Goal: Task Accomplishment & Management: Manage account settings

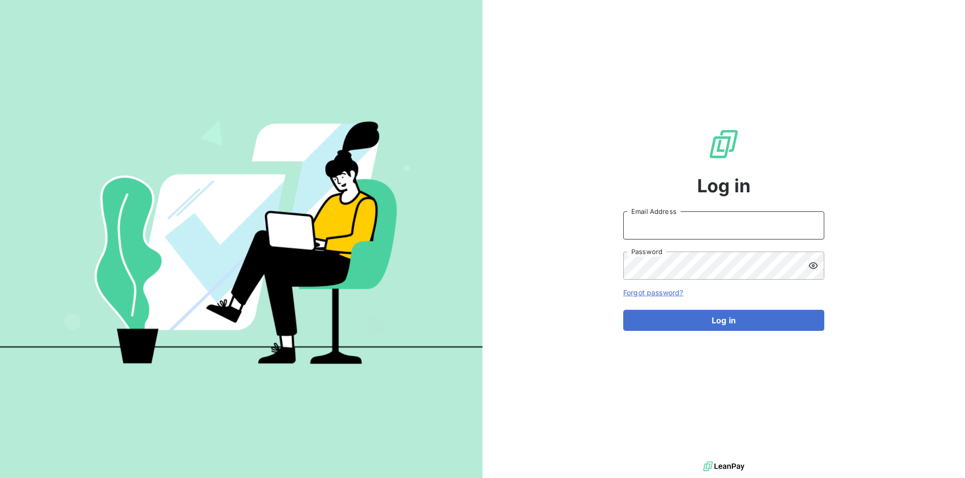
click at [698, 219] on input "Email Address" at bounding box center [723, 226] width 201 height 28
type input "[EMAIL_ADDRESS][PERSON_NAME][DOMAIN_NAME]"
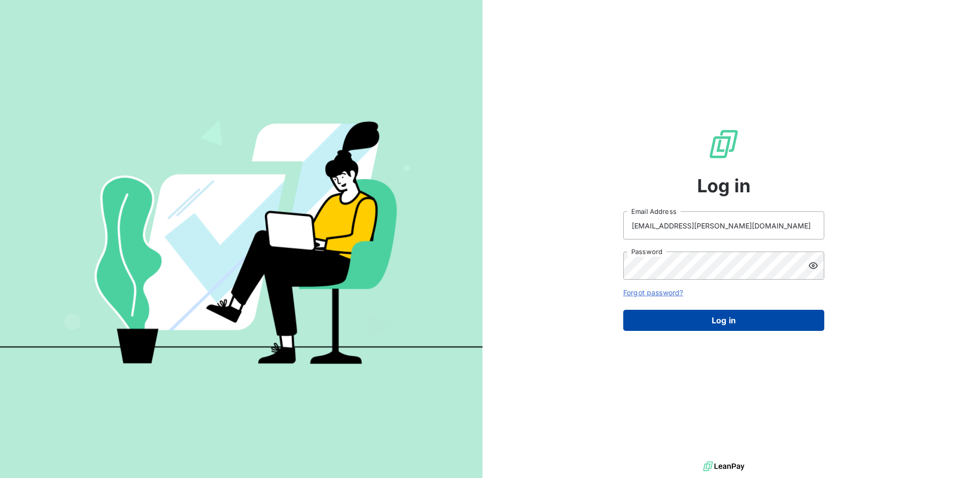
click at [696, 321] on button "Log in" at bounding box center [723, 320] width 201 height 21
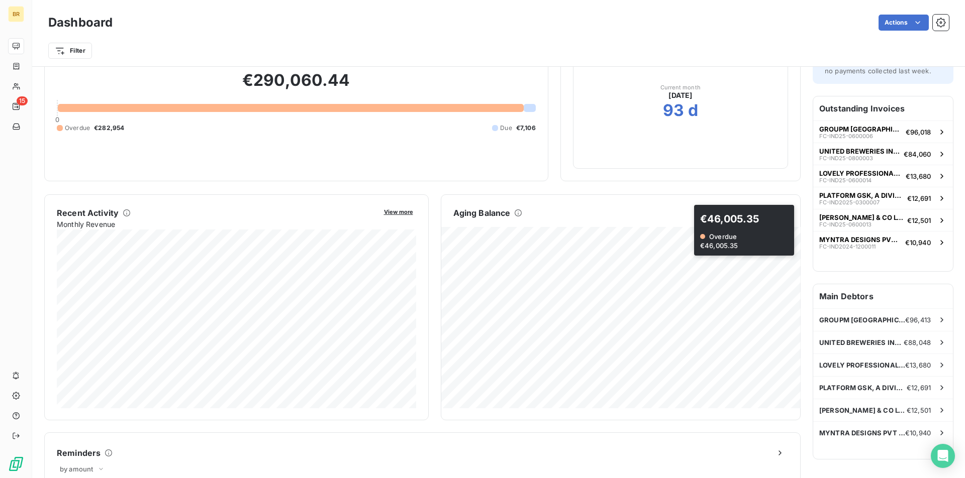
scroll to position [73, 0]
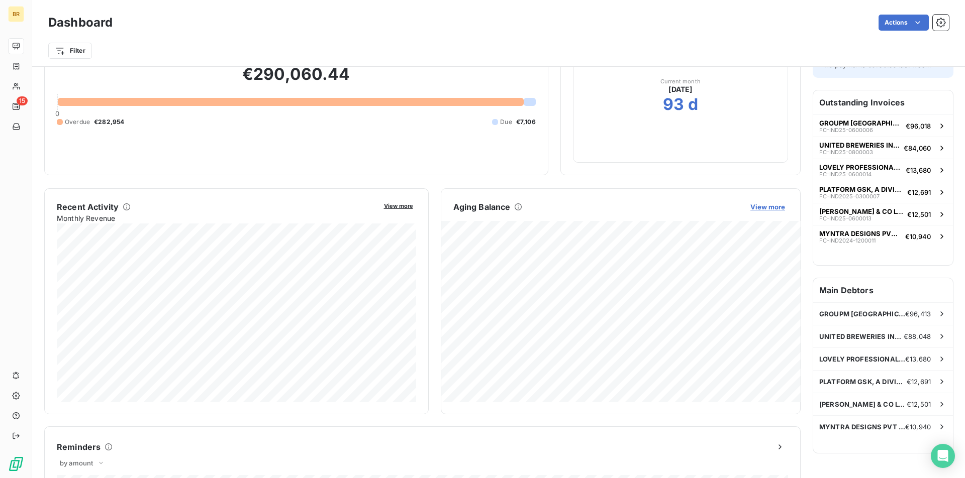
click at [760, 207] on span "View more" at bounding box center [767, 207] width 35 height 8
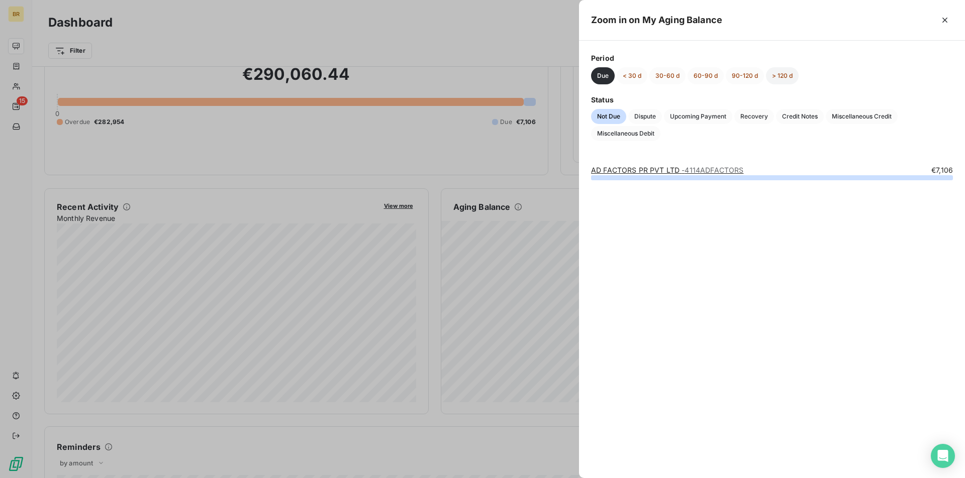
click at [784, 78] on button "> 120 d" at bounding box center [782, 75] width 33 height 17
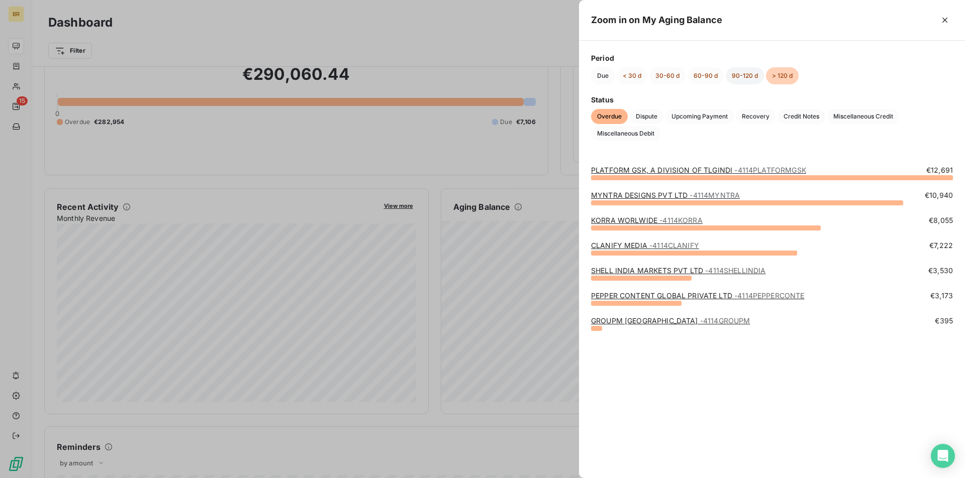
click at [744, 77] on button "90-120 d" at bounding box center [744, 75] width 38 height 17
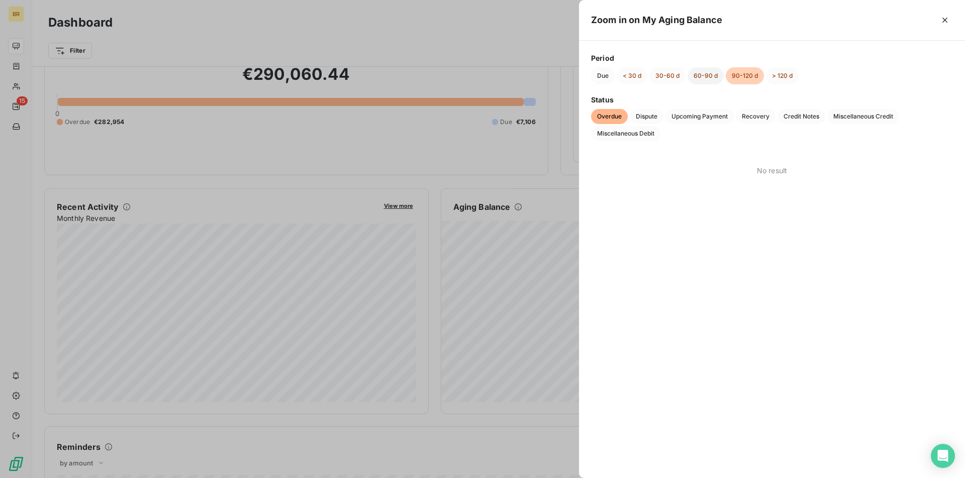
click at [706, 78] on button "60-90 d" at bounding box center [705, 75] width 36 height 17
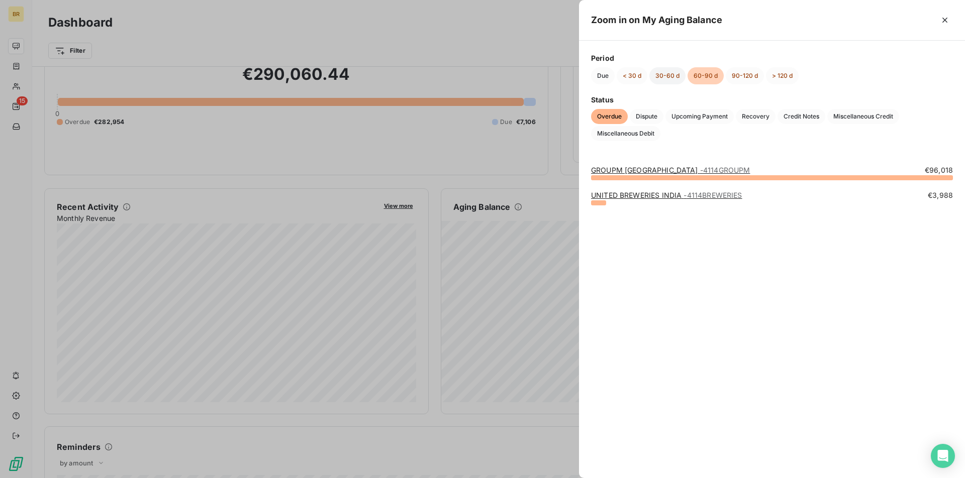
click at [663, 79] on button "30-60 d" at bounding box center [667, 75] width 36 height 17
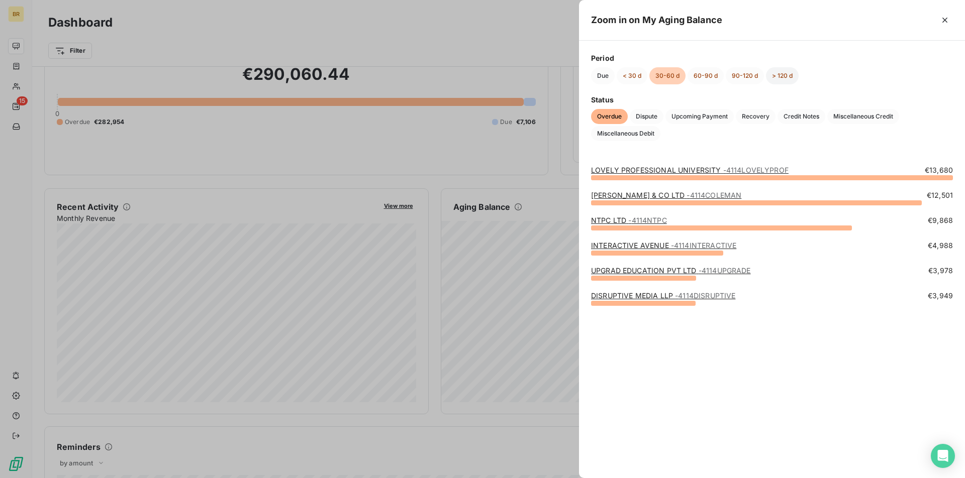
click at [775, 75] on button "> 120 d" at bounding box center [782, 75] width 33 height 17
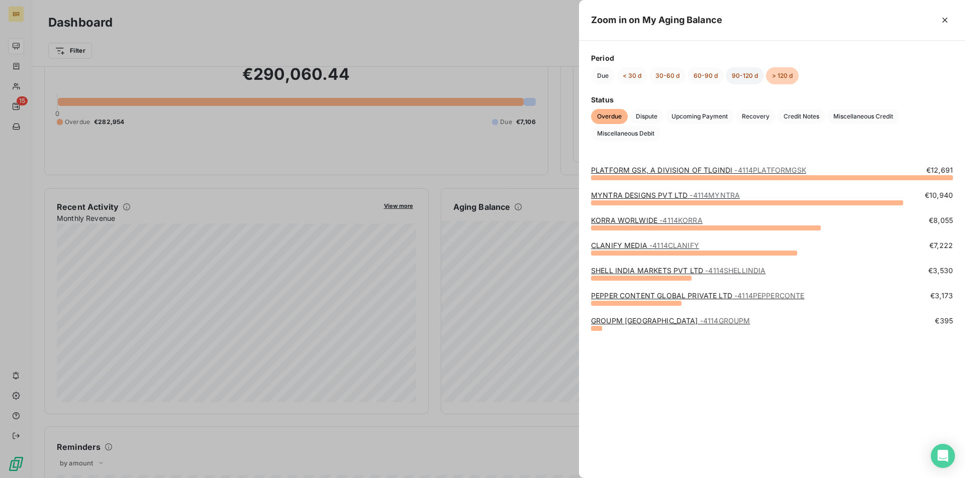
click at [741, 74] on button "90-120 d" at bounding box center [744, 75] width 38 height 17
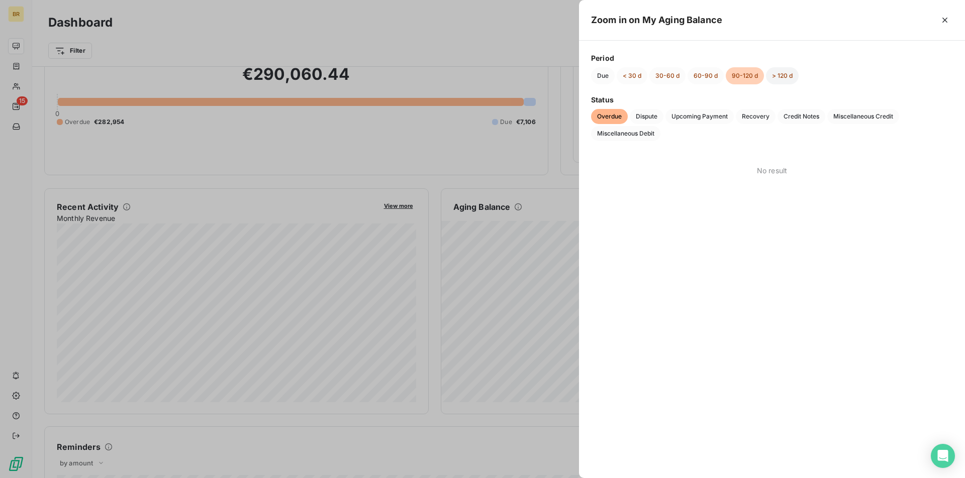
click at [793, 76] on button "> 120 d" at bounding box center [782, 75] width 33 height 17
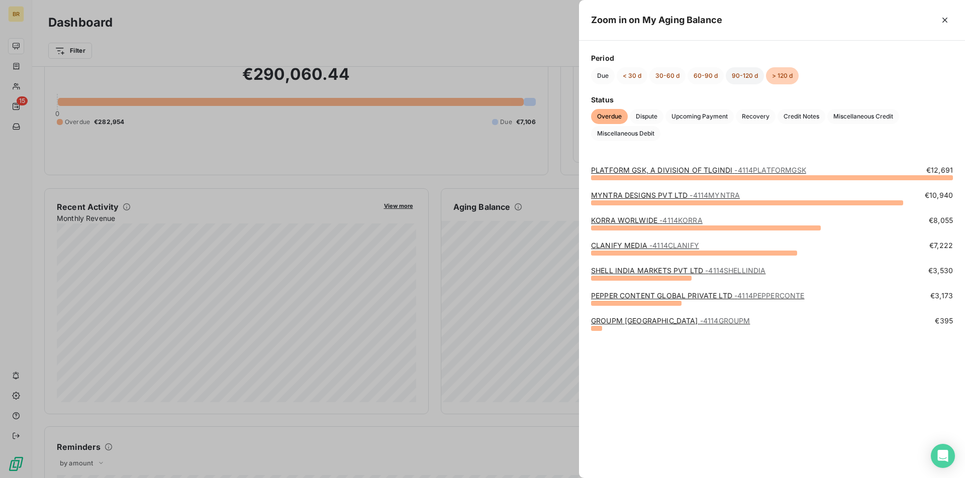
click at [752, 78] on button "90-120 d" at bounding box center [744, 75] width 38 height 17
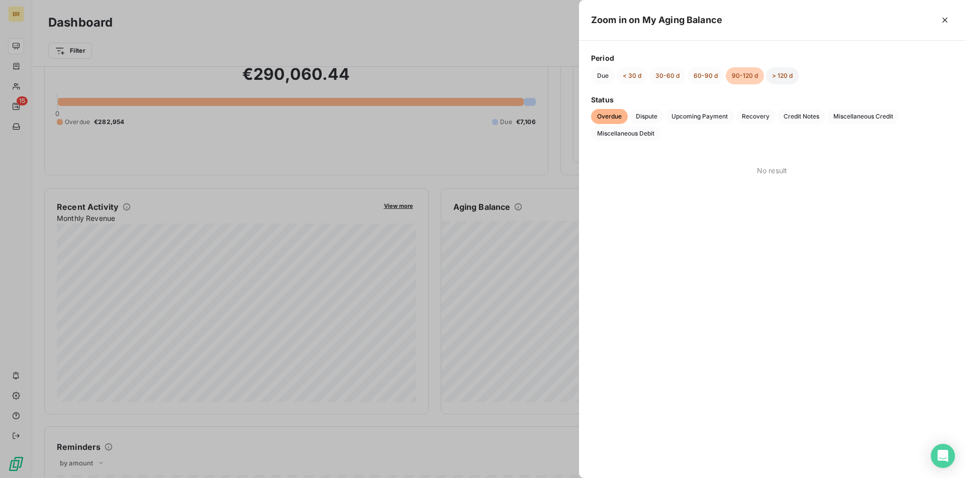
click at [793, 78] on button "> 120 d" at bounding box center [782, 75] width 33 height 17
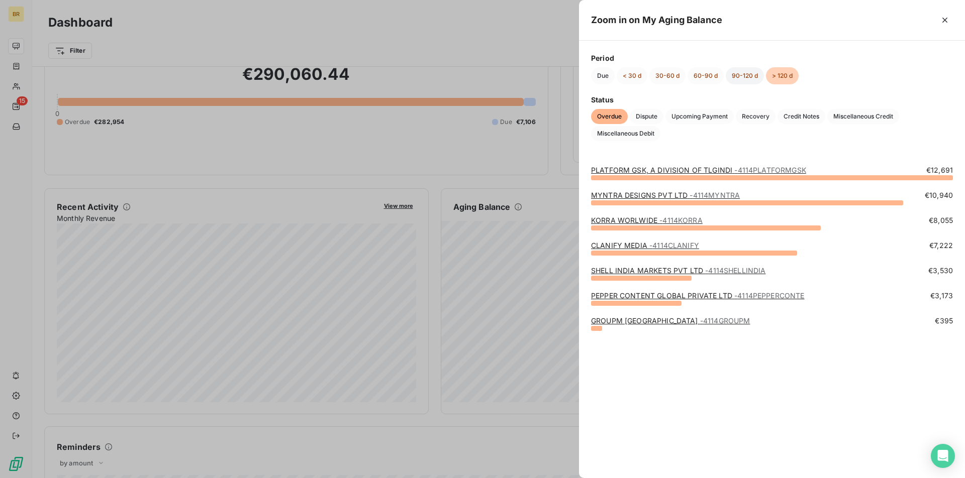
click at [741, 73] on button "90-120 d" at bounding box center [744, 75] width 38 height 17
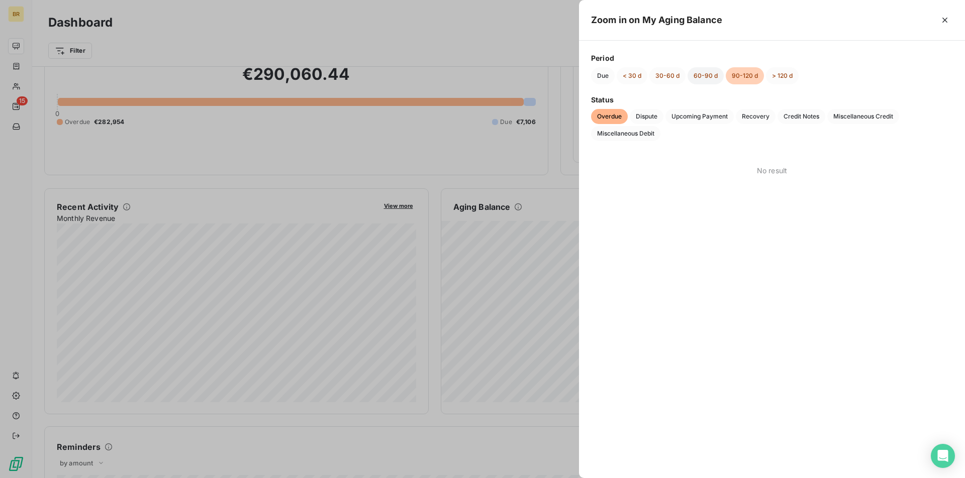
click at [713, 78] on button "60-90 d" at bounding box center [705, 75] width 36 height 17
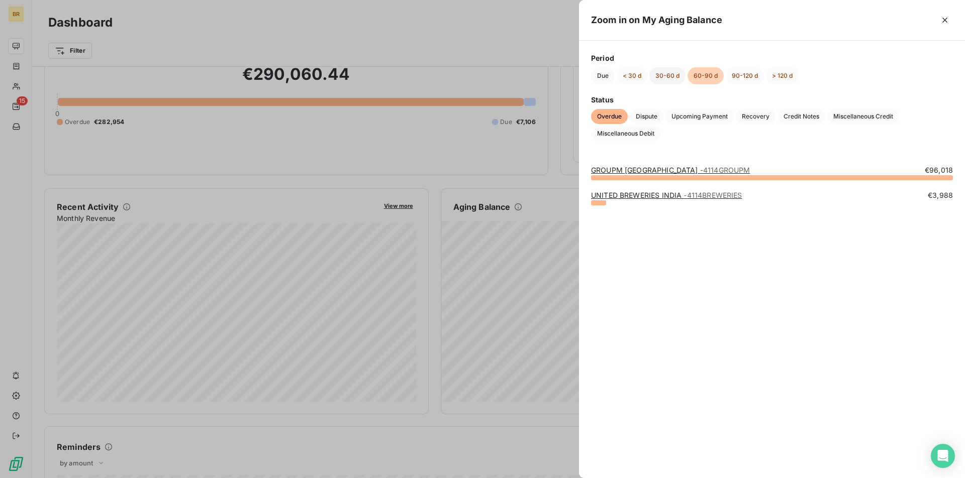
click at [661, 77] on button "30-60 d" at bounding box center [667, 75] width 36 height 17
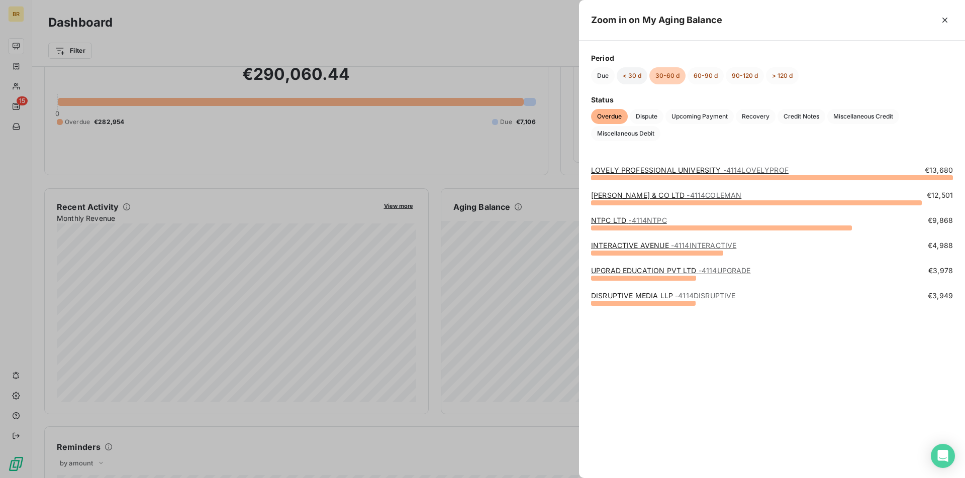
click at [633, 77] on button "< 30 d" at bounding box center [631, 75] width 31 height 17
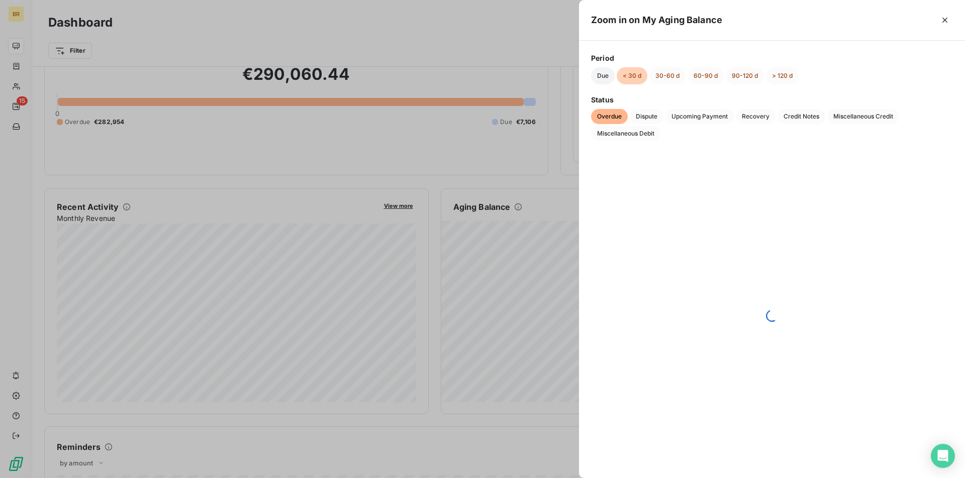
click at [605, 77] on button "Due" at bounding box center [603, 75] width 24 height 17
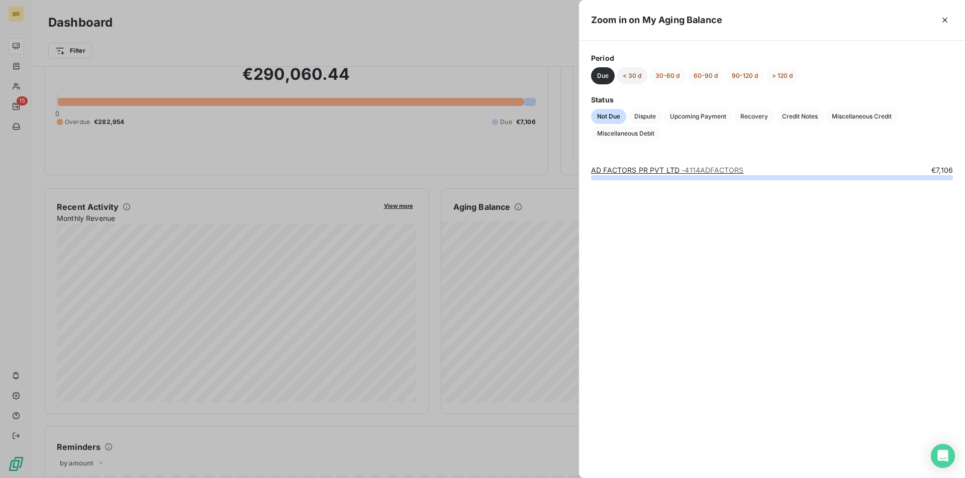
click at [633, 78] on button "< 30 d" at bounding box center [631, 75] width 31 height 17
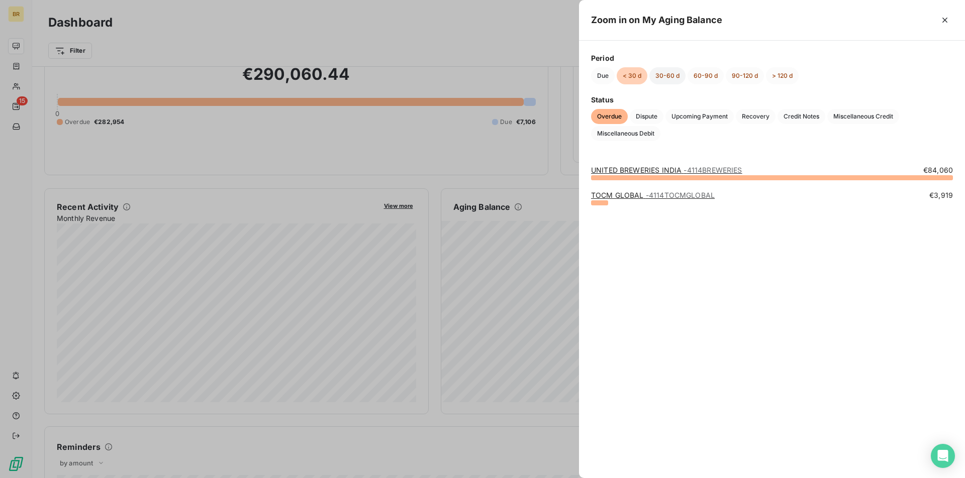
click at [662, 76] on button "30-60 d" at bounding box center [667, 75] width 36 height 17
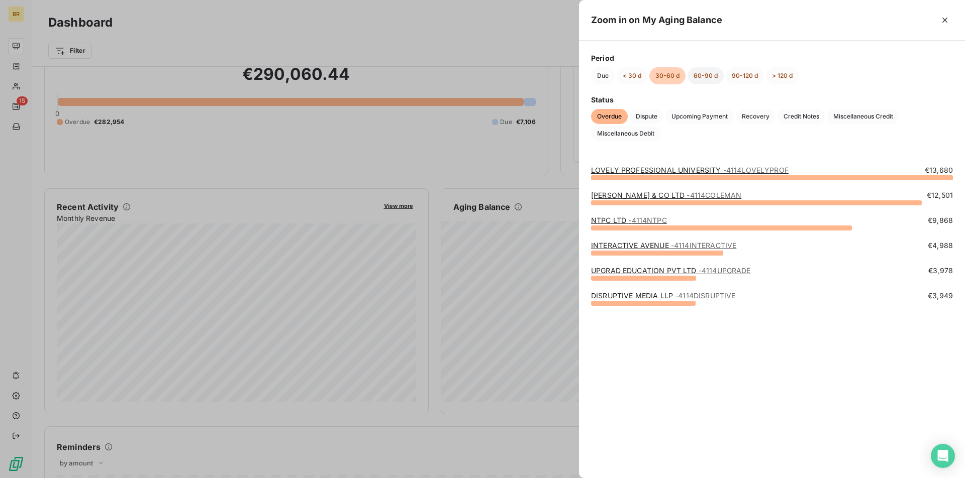
click at [698, 78] on button "60-90 d" at bounding box center [705, 75] width 36 height 17
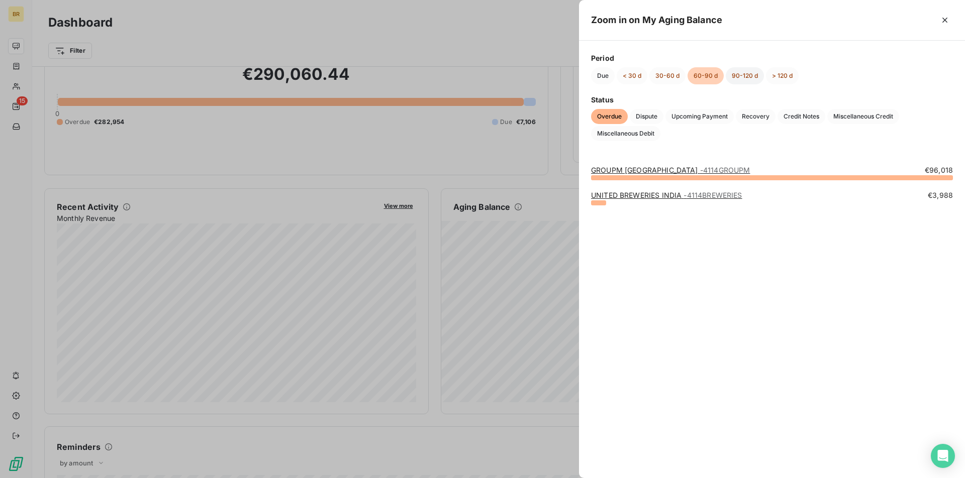
click at [742, 80] on button "90-120 d" at bounding box center [744, 75] width 38 height 17
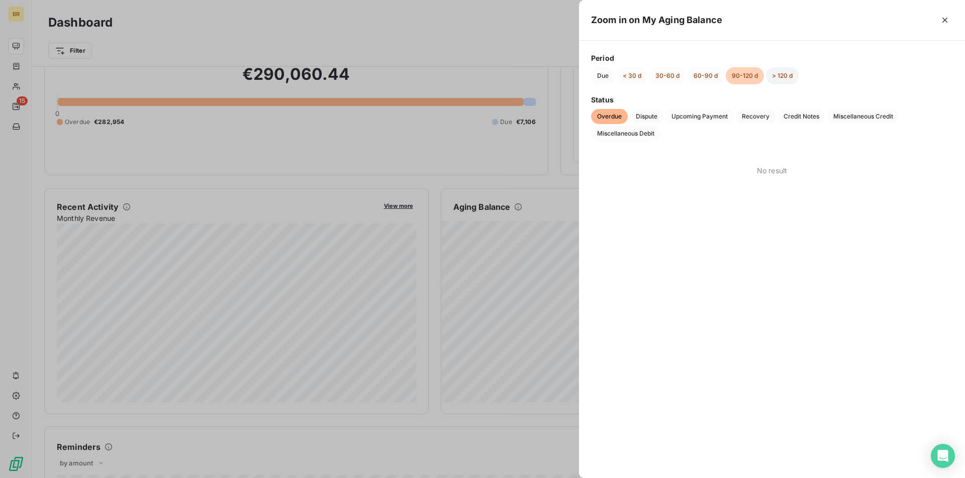
click at [787, 80] on button "> 120 d" at bounding box center [782, 75] width 33 height 17
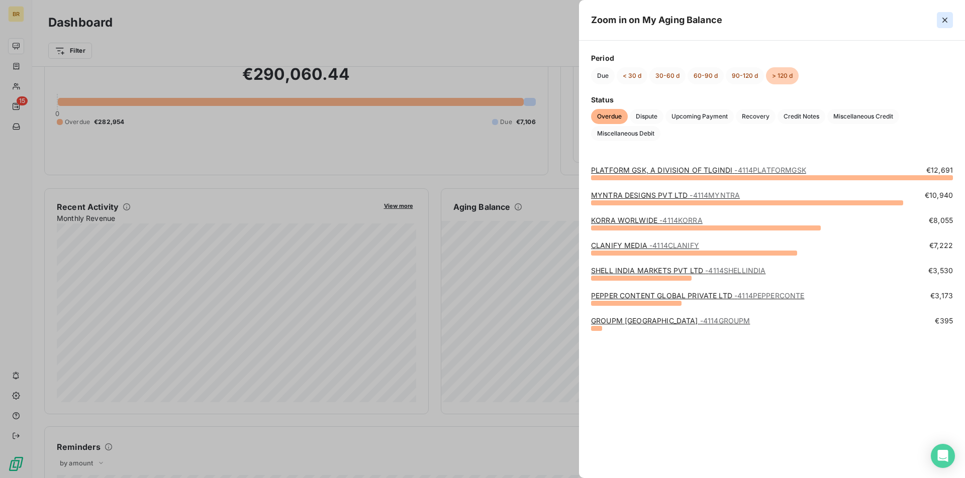
click at [951, 25] on button "button" at bounding box center [944, 20] width 16 height 16
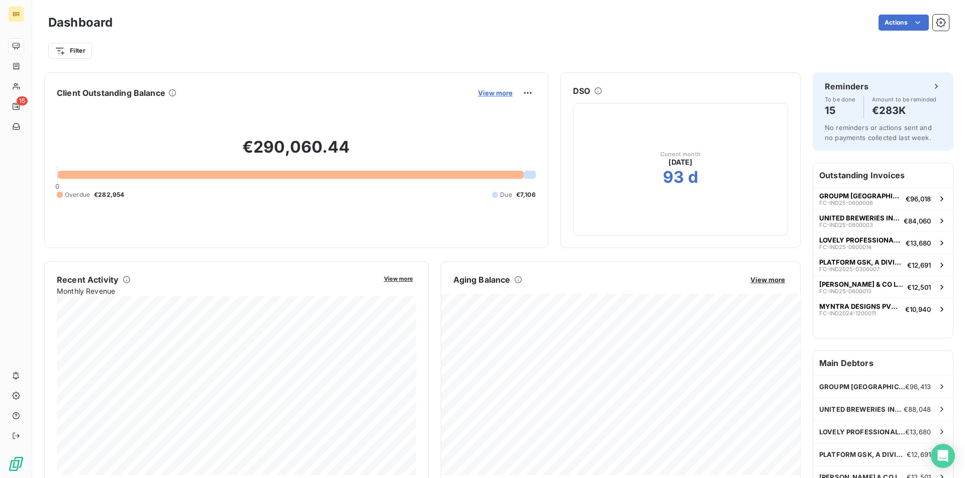
click at [500, 90] on span "View more" at bounding box center [495, 93] width 35 height 8
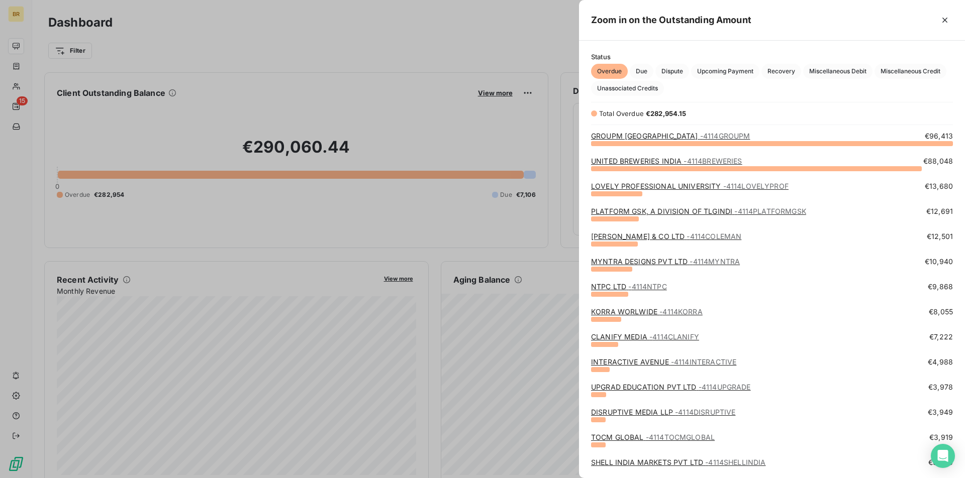
scroll to position [335, 386]
click at [945, 19] on icon "button" at bounding box center [944, 20] width 10 height 10
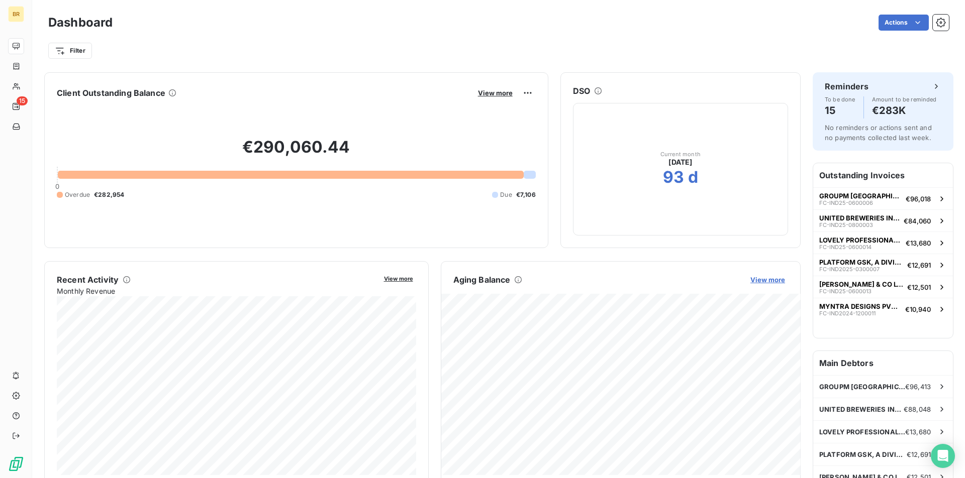
click at [766, 277] on span "View more" at bounding box center [767, 280] width 35 height 8
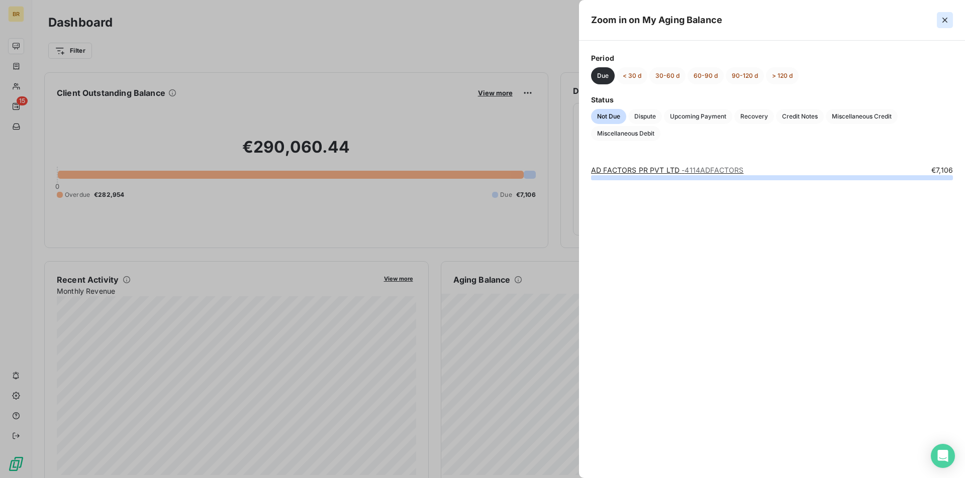
click at [947, 21] on icon "button" at bounding box center [944, 20] width 10 height 10
